Goal: Information Seeking & Learning: Learn about a topic

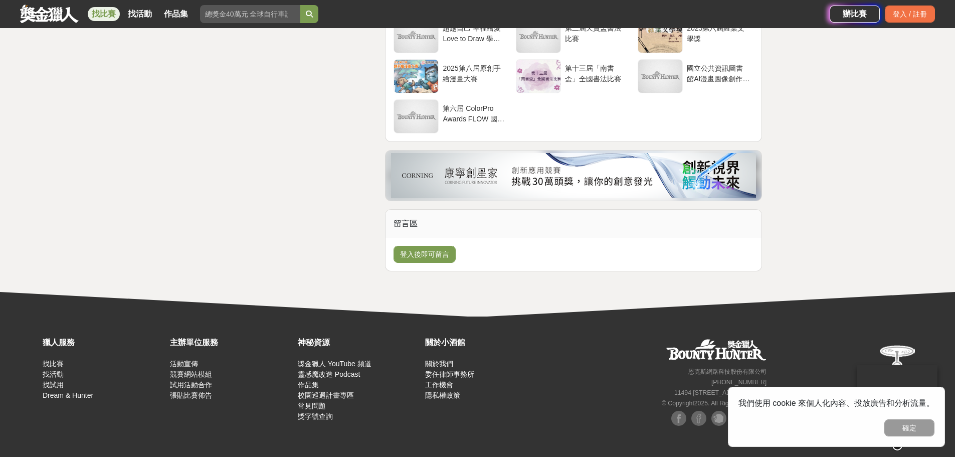
scroll to position [5315, 0]
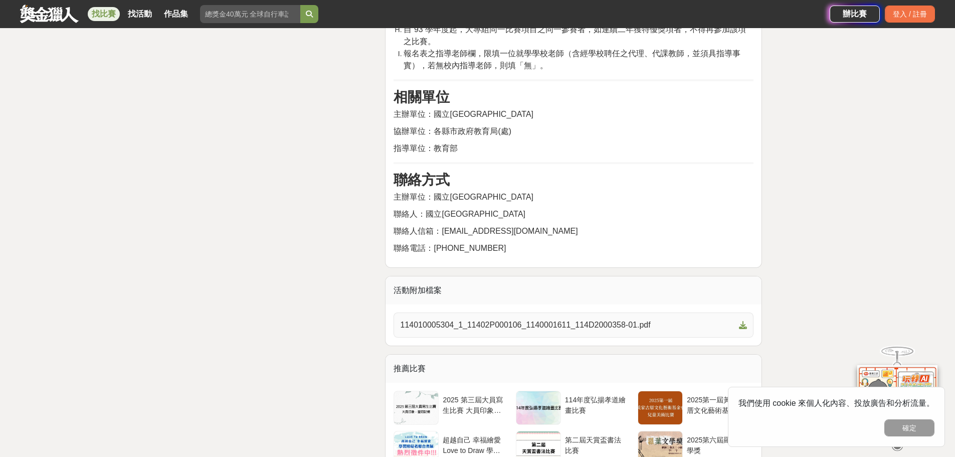
click at [711, 319] on span "114010005304_1_11402P000106_1140001611_114D2000358-01.pdf" at bounding box center [567, 325] width 335 height 12
click at [751, 312] on link "114010005304_1_11402P000106_1140001611_114D2000358-01.pdf" at bounding box center [574, 324] width 360 height 25
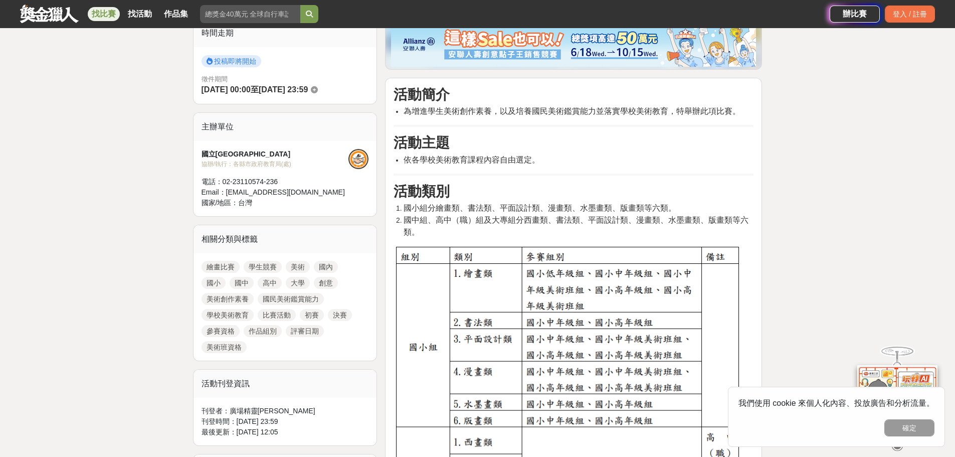
scroll to position [301, 0]
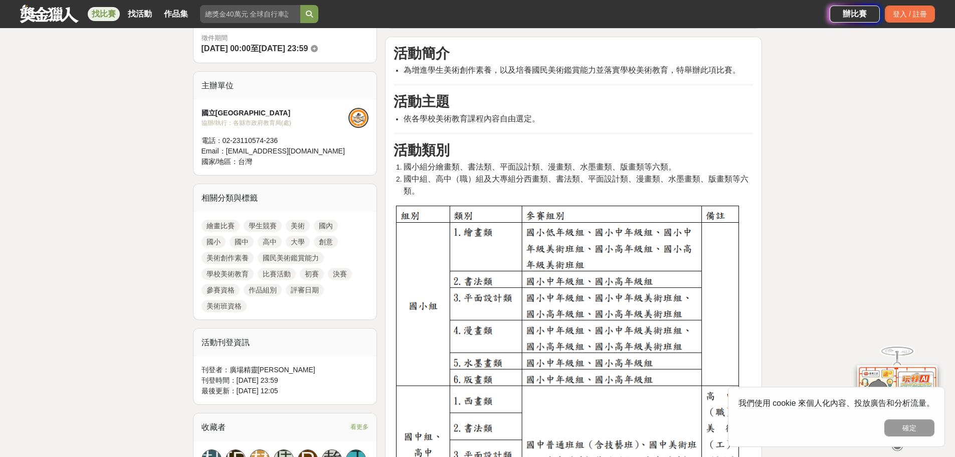
click at [292, 224] on link "美術" at bounding box center [298, 226] width 24 height 12
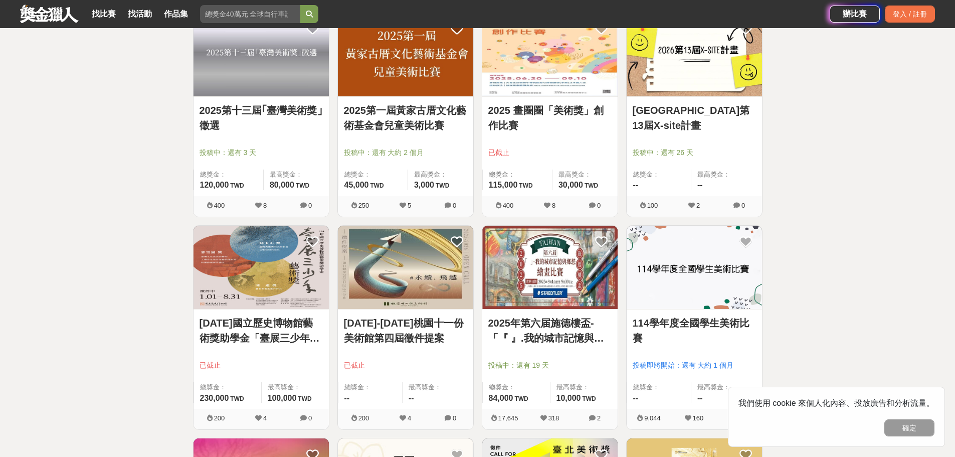
scroll to position [201, 0]
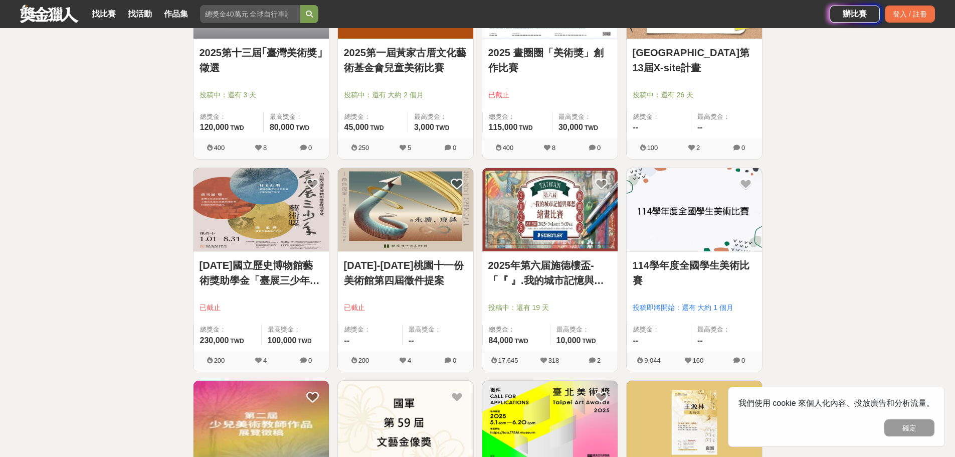
click at [689, 210] on img at bounding box center [694, 210] width 135 height 84
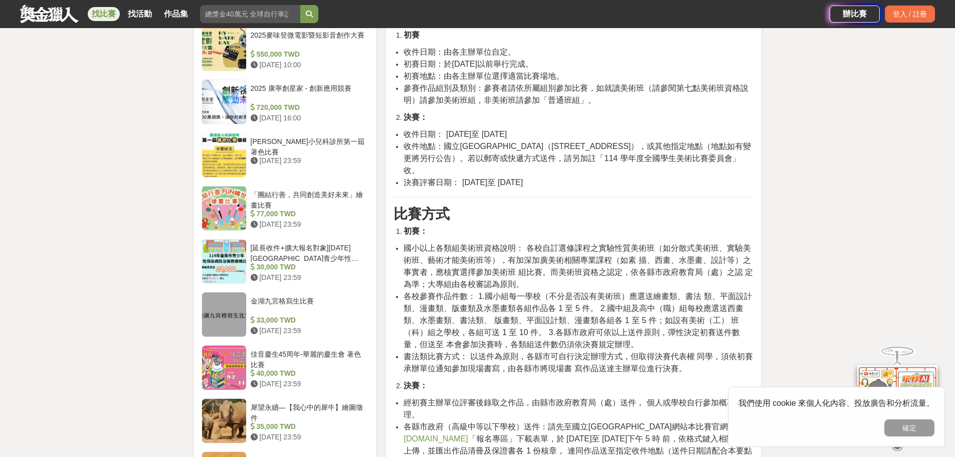
scroll to position [953, 0]
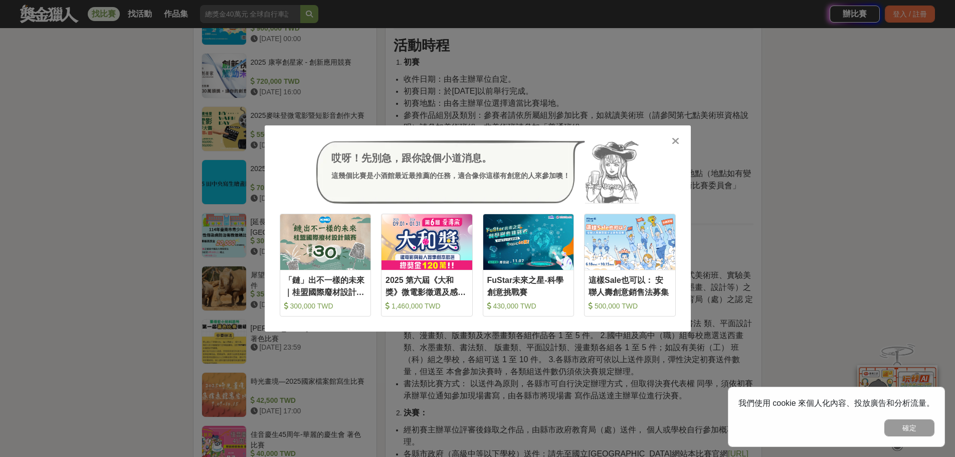
click at [679, 140] on div at bounding box center [676, 140] width 10 height 10
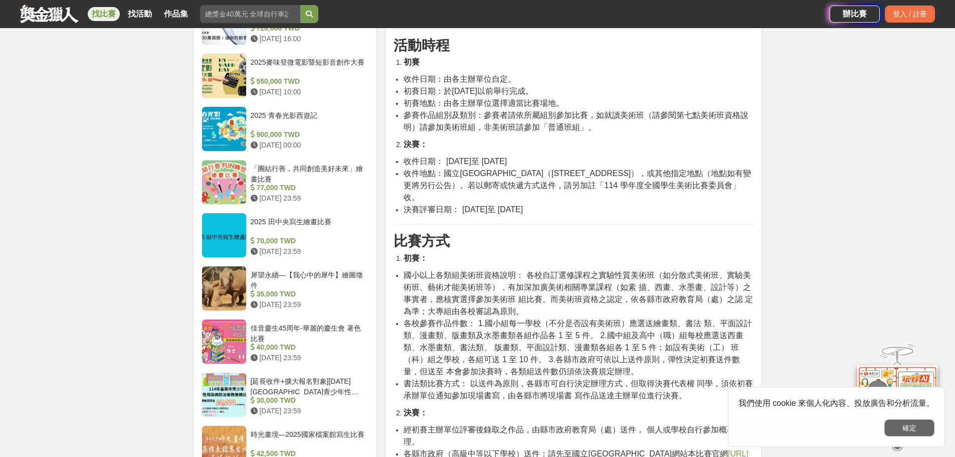
click at [906, 427] on button "確定" at bounding box center [910, 427] width 50 height 17
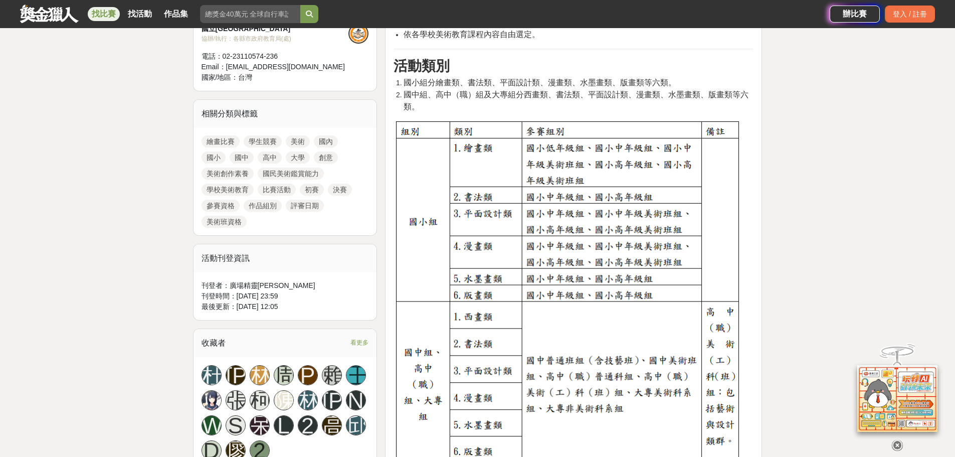
scroll to position [401, 0]
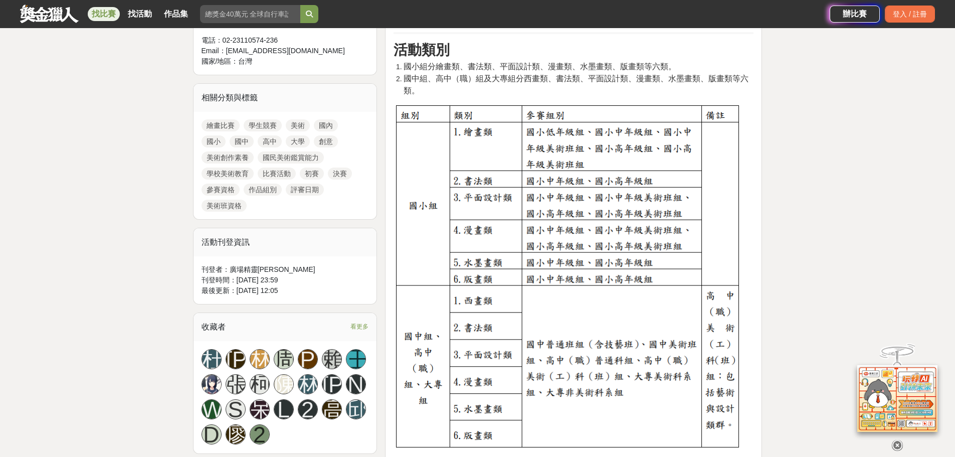
click at [230, 126] on link "繪畫比賽" at bounding box center [221, 125] width 38 height 12
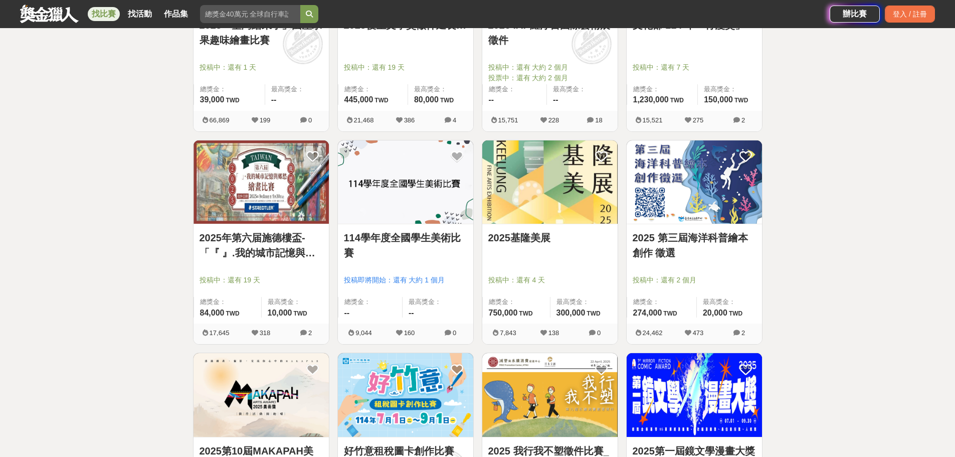
scroll to position [301, 0]
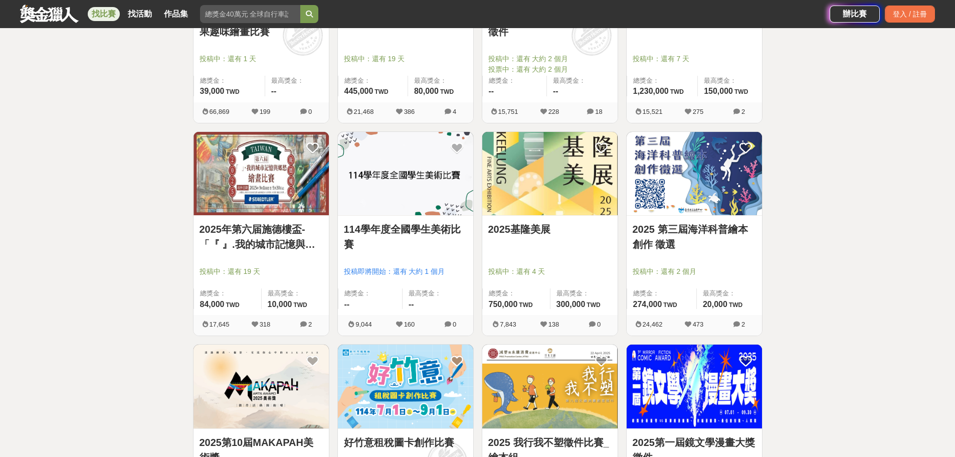
click at [412, 176] on img at bounding box center [405, 174] width 135 height 84
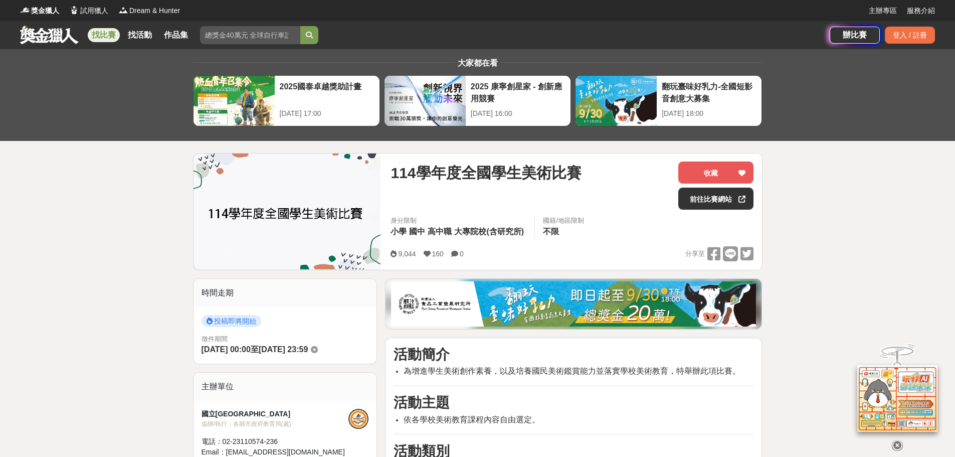
click at [265, 215] on img at bounding box center [288, 211] width 188 height 116
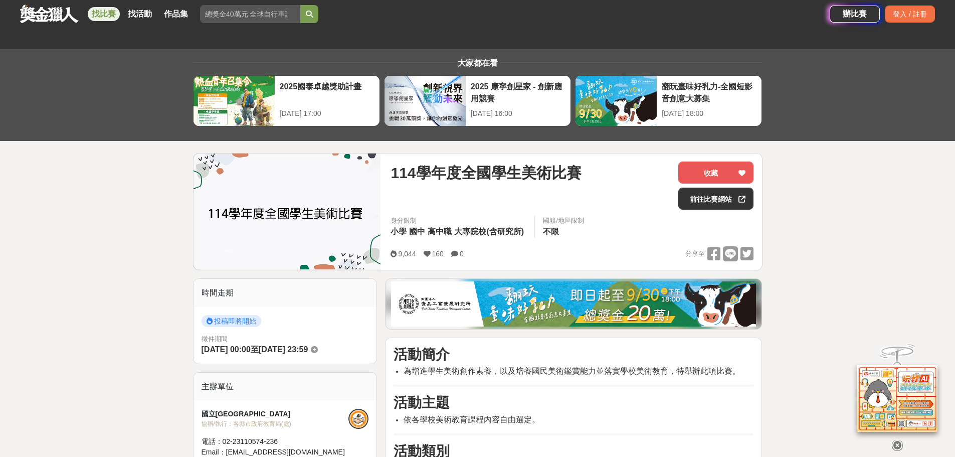
scroll to position [150, 0]
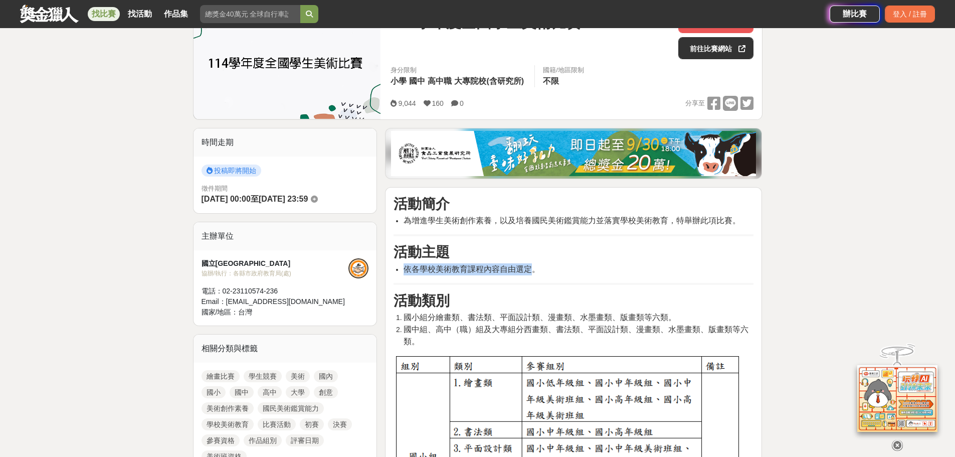
drag, startPoint x: 405, startPoint y: 269, endPoint x: 531, endPoint y: 272, distance: 125.9
click at [531, 272] on span "依各學校美術教育課程內容自由選定。" at bounding box center [472, 269] width 136 height 9
copy span "依各學校美術教育課程內容自由選定"
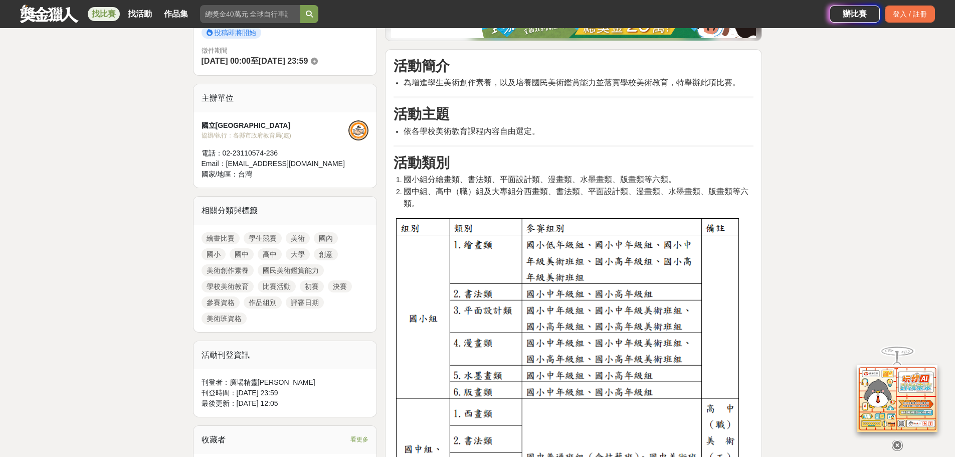
scroll to position [301, 0]
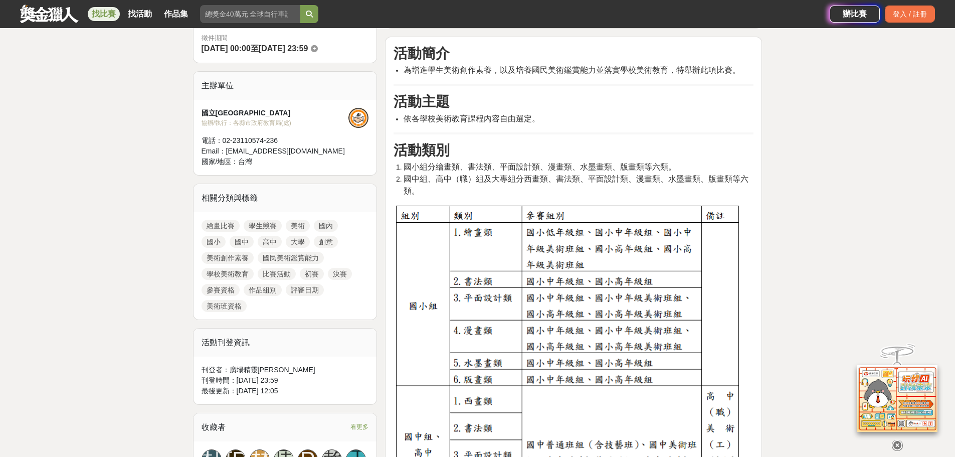
click at [221, 227] on link "繪畫比賽" at bounding box center [221, 226] width 38 height 12
